Goal: Transaction & Acquisition: Purchase product/service

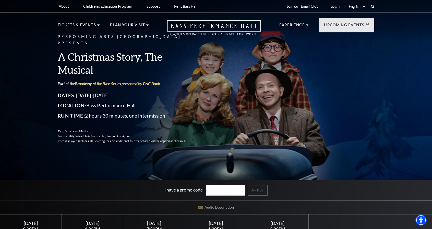
click at [15, 111] on div "Performing Arts Fort Worth Presents A Christmas Story, The Musical Part of the …" at bounding box center [216, 133] width 432 height 272
click at [107, 82] on link "Broadway at the Bass Series presented by PNC Bank" at bounding box center [117, 83] width 85 height 5
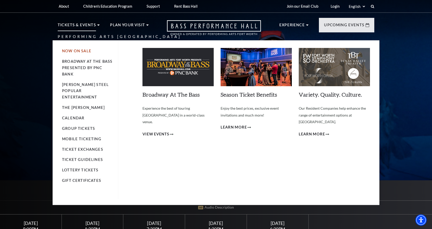
click at [78, 51] on link "Now On Sale" at bounding box center [76, 51] width 29 height 4
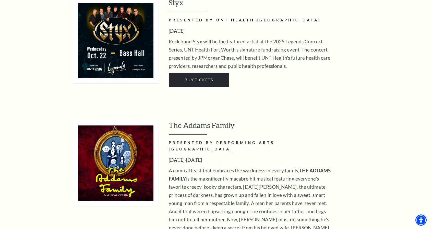
scroll to position [1004, 0]
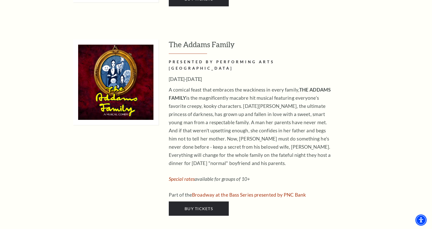
drag, startPoint x: 435, startPoint y: 10, endPoint x: 433, endPoint y: 75, distance: 64.8
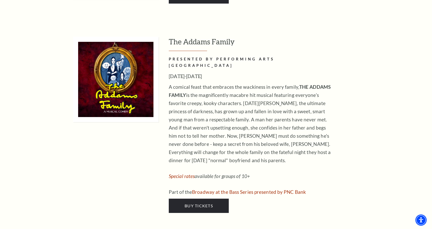
click at [283, 134] on div "A comical feast that embraces the wackiness in every family, THE ADDAMS FAMILY …" at bounding box center [252, 139] width 166 height 113
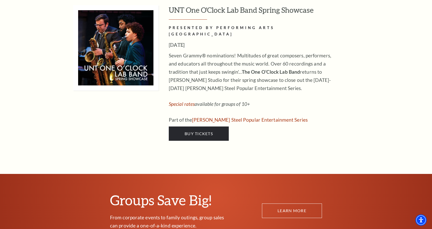
scroll to position [2635, 0]
